Goal: Task Accomplishment & Management: Check status

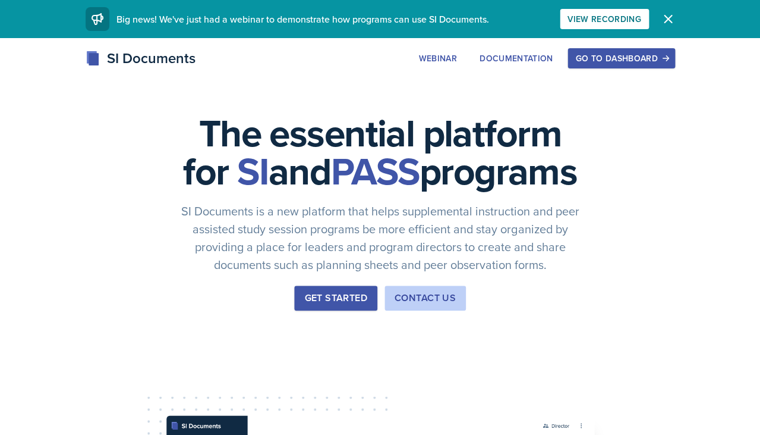
click at [612, 57] on div "Go to Dashboard" at bounding box center [622, 59] width 92 height 10
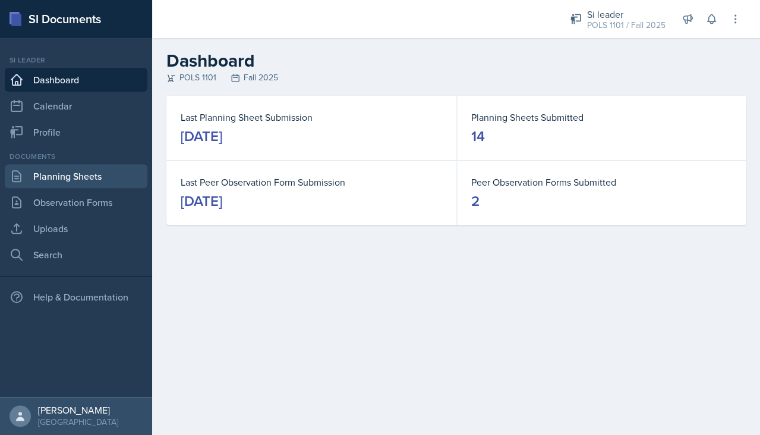
click at [63, 175] on link "Planning Sheets" at bounding box center [76, 176] width 143 height 24
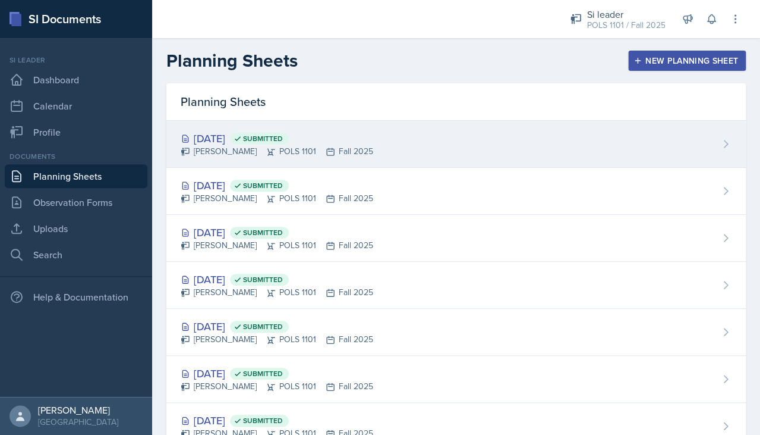
click at [283, 138] on span "Submitted" at bounding box center [263, 139] width 40 height 10
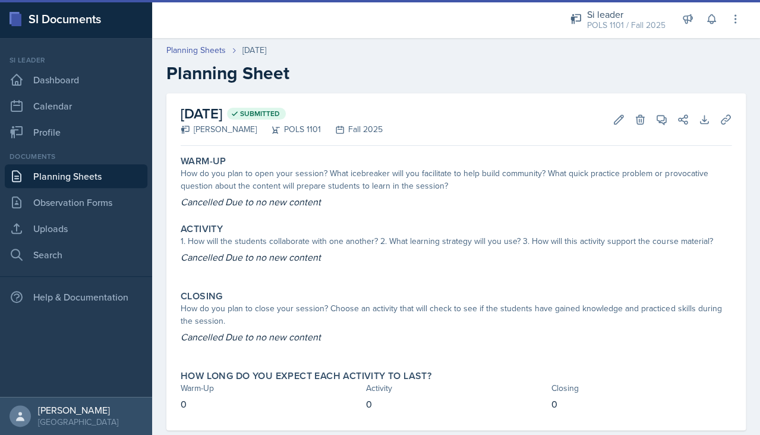
click at [99, 180] on link "Planning Sheets" at bounding box center [76, 176] width 143 height 24
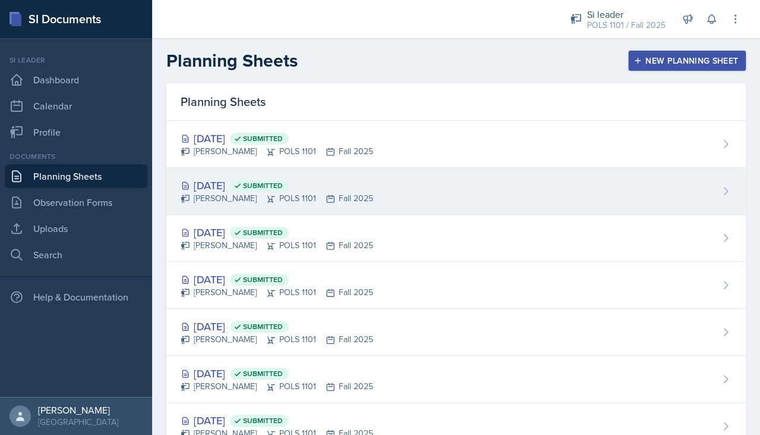
click at [292, 171] on div "[DATE] Submitted [PERSON_NAME] POLS 1101 Fall 2025" at bounding box center [456, 191] width 580 height 47
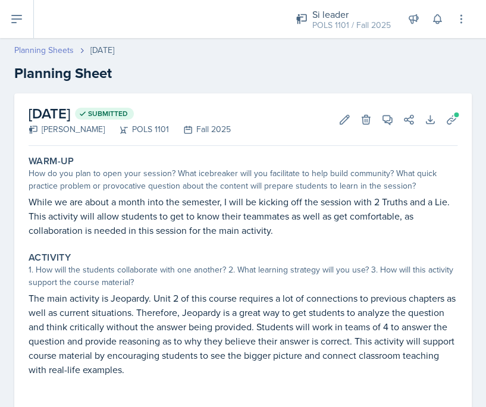
click at [54, 54] on link "Planning Sheets" at bounding box center [43, 50] width 59 height 12
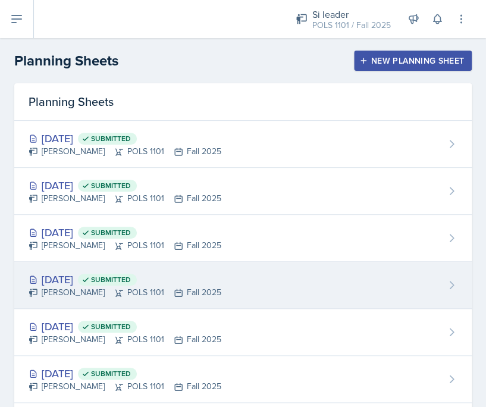
click at [127, 271] on div "[DATE] Submitted" at bounding box center [125, 279] width 193 height 16
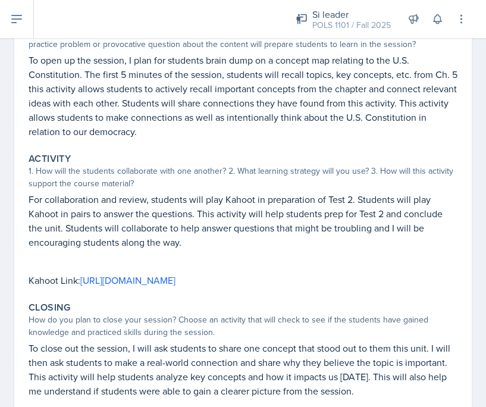
scroll to position [174, 0]
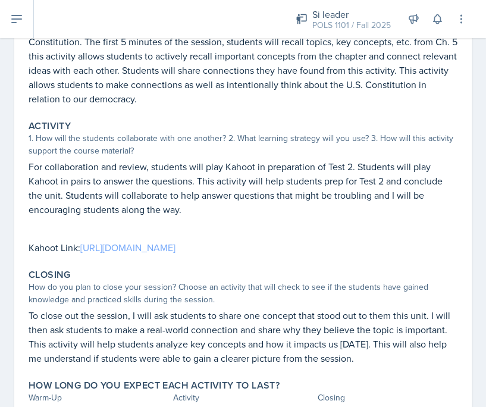
click at [175, 243] on link "[URL][DOMAIN_NAME]" at bounding box center [127, 247] width 95 height 13
